Goal: Navigation & Orientation: Find specific page/section

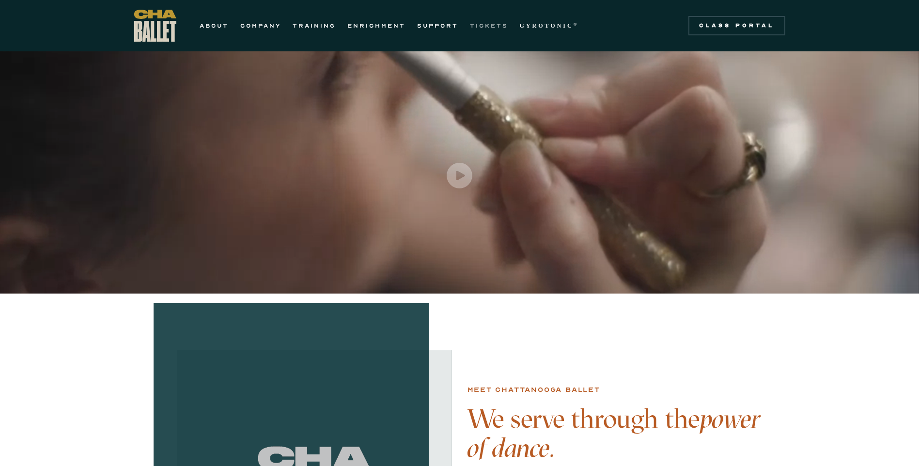
click at [485, 23] on link "TICKETS" at bounding box center [489, 26] width 38 height 12
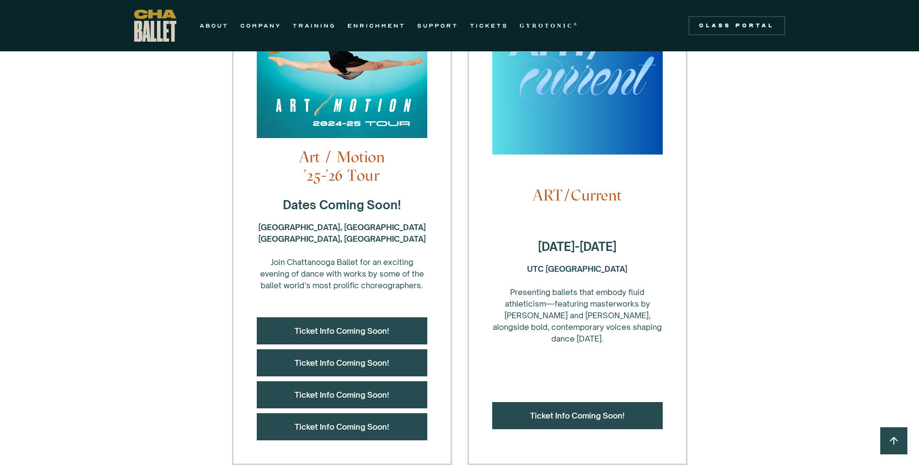
scroll to position [339, 0]
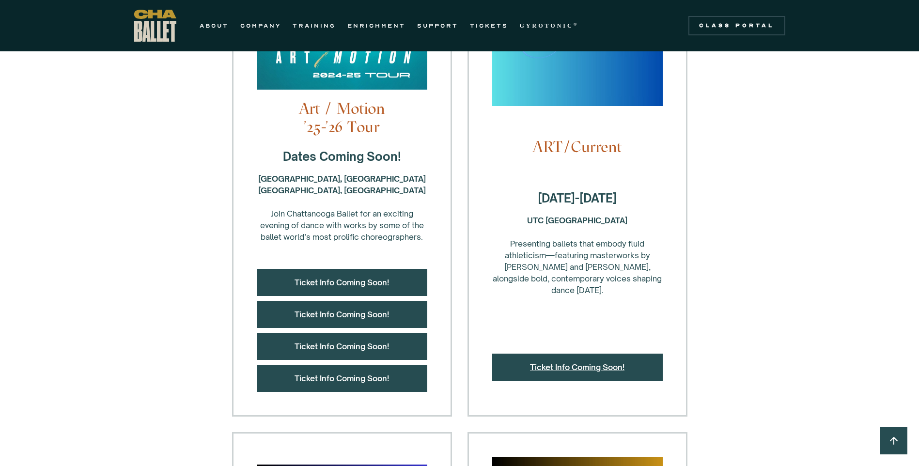
click at [567, 363] on link "Ticket Info Coming Soon!" at bounding box center [577, 368] width 95 height 10
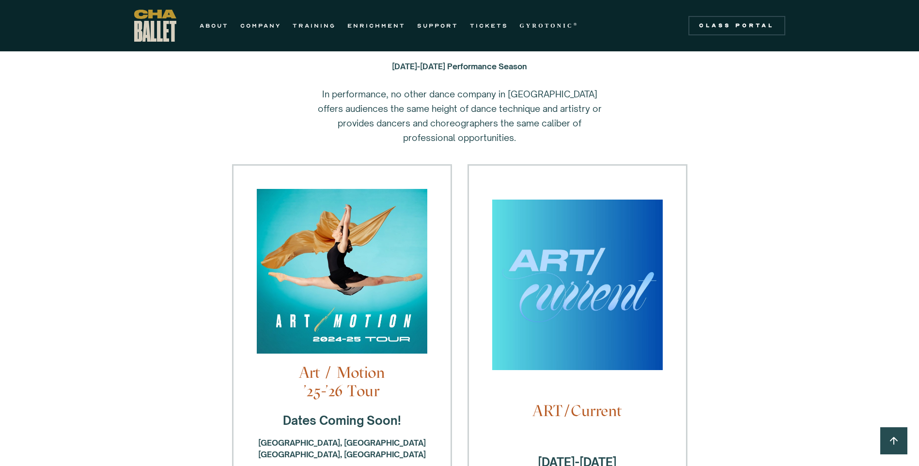
scroll to position [0, 0]
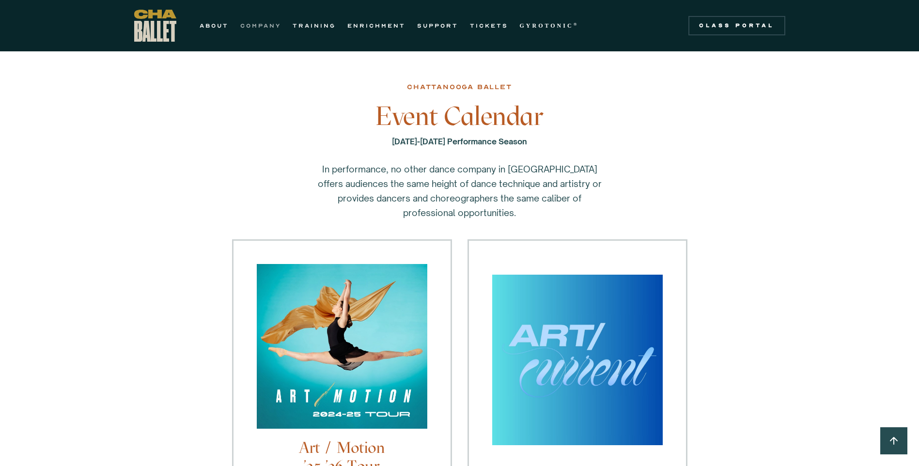
click at [253, 21] on link "COMPANY" at bounding box center [260, 26] width 41 height 12
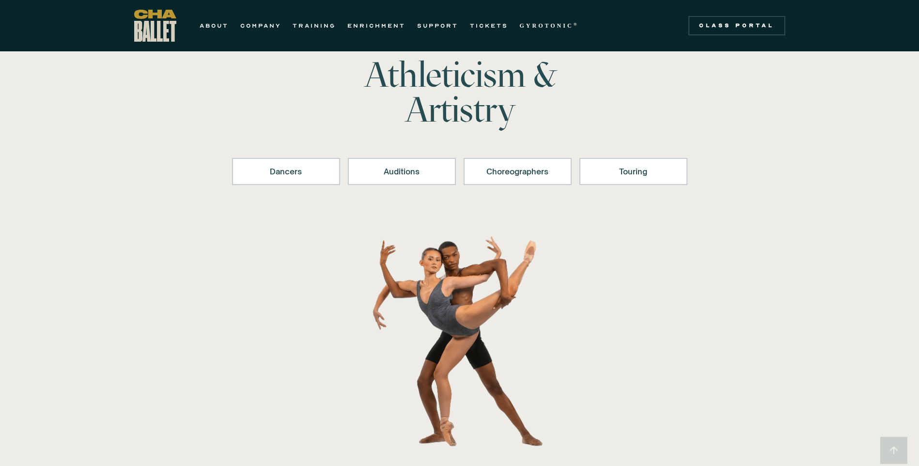
scroll to position [97, 0]
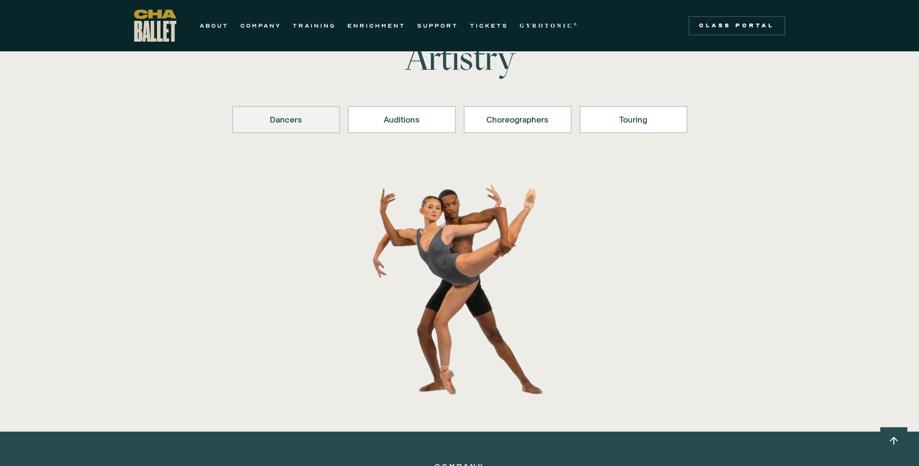
click at [289, 120] on div "Dancers" at bounding box center [286, 120] width 83 height 12
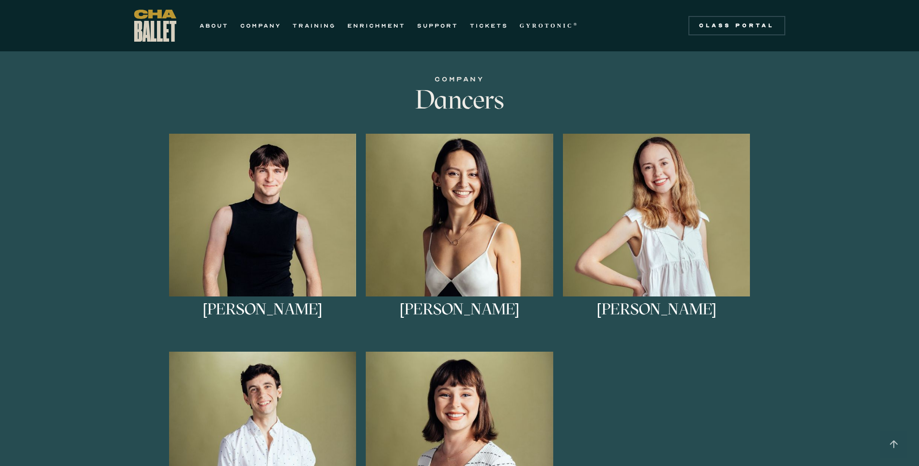
scroll to position [432, 0]
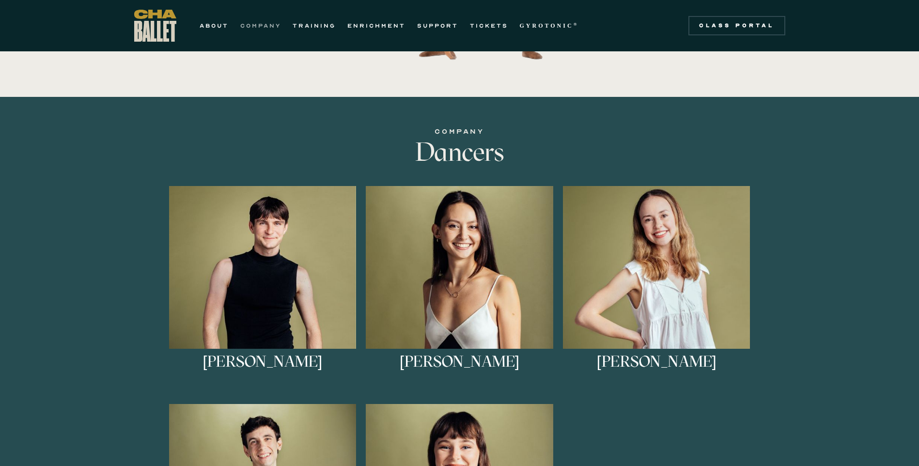
click at [263, 23] on link "COMPANY" at bounding box center [260, 26] width 41 height 12
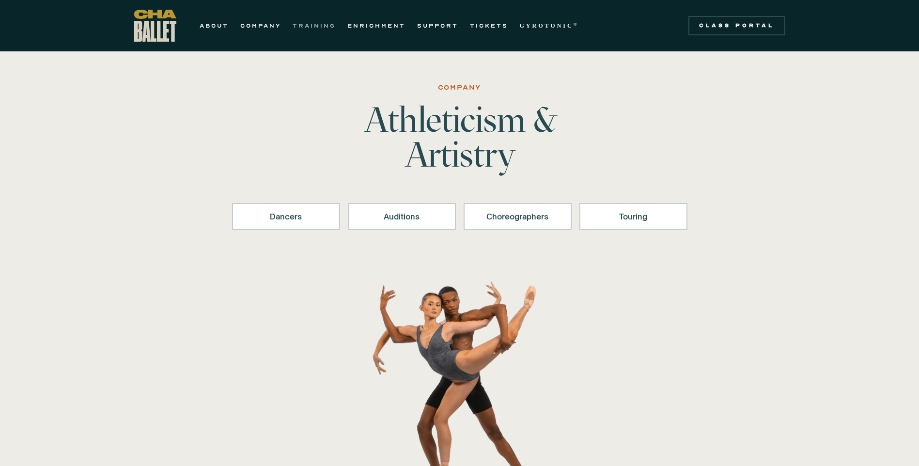
click at [312, 21] on link "TRAINING" at bounding box center [314, 26] width 43 height 12
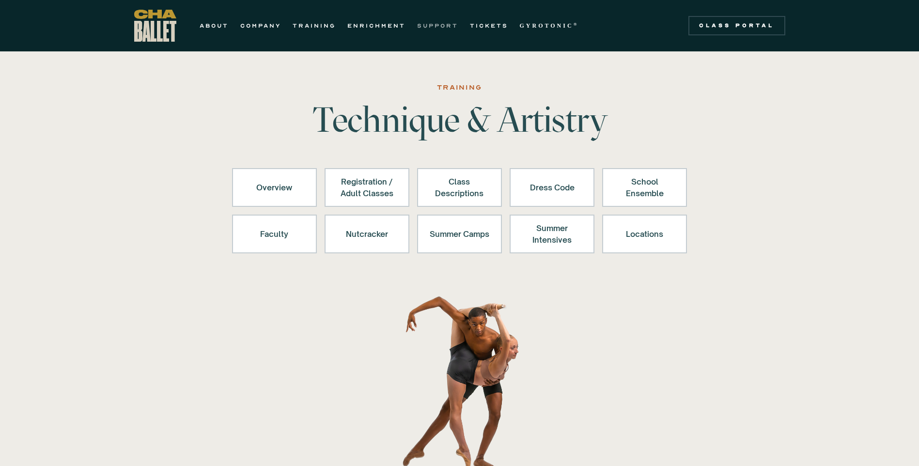
click at [433, 22] on link "SUPPORT" at bounding box center [437, 26] width 41 height 12
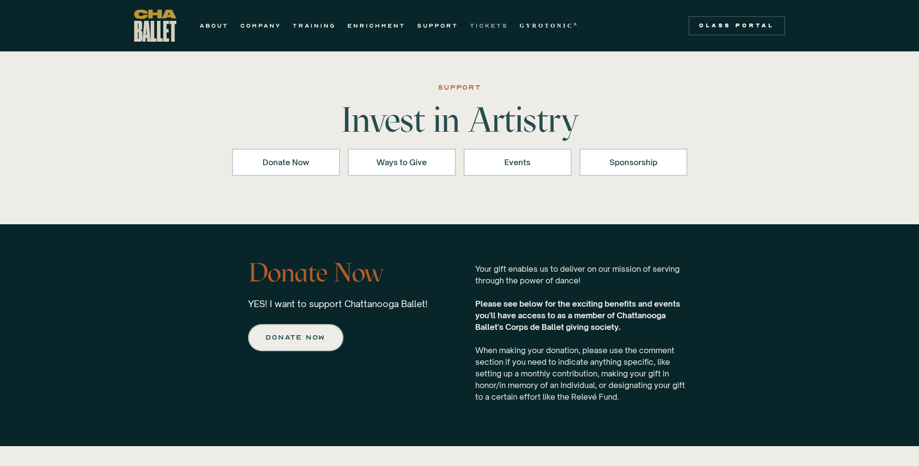
click at [482, 21] on link "TICKETS" at bounding box center [489, 26] width 38 height 12
